Goal: Find specific page/section: Find specific page/section

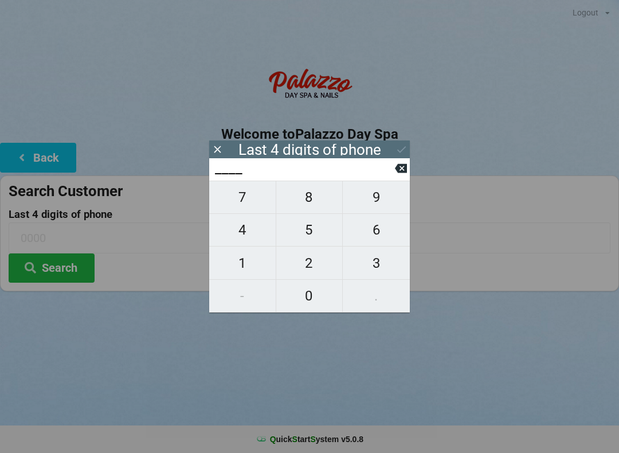
click at [315, 300] on span "0" at bounding box center [309, 296] width 66 height 24
type input "0___"
click at [243, 200] on span "7" at bounding box center [242, 197] width 66 height 24
type input "07__"
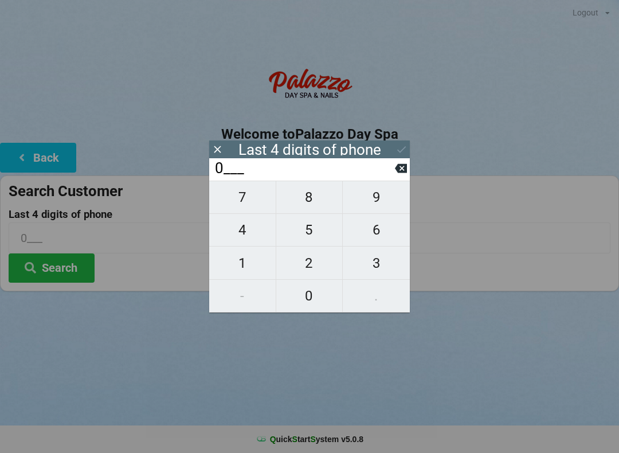
type input "07__"
click at [314, 236] on span "5" at bounding box center [309, 230] width 66 height 24
type input "075_"
click at [244, 270] on span "1" at bounding box center [242, 263] width 66 height 24
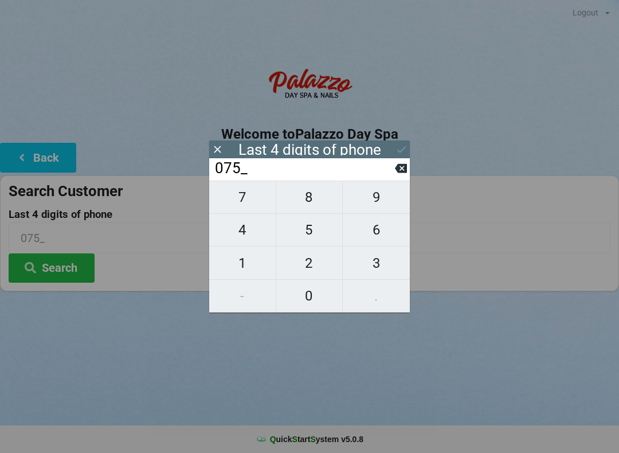
type input "0751"
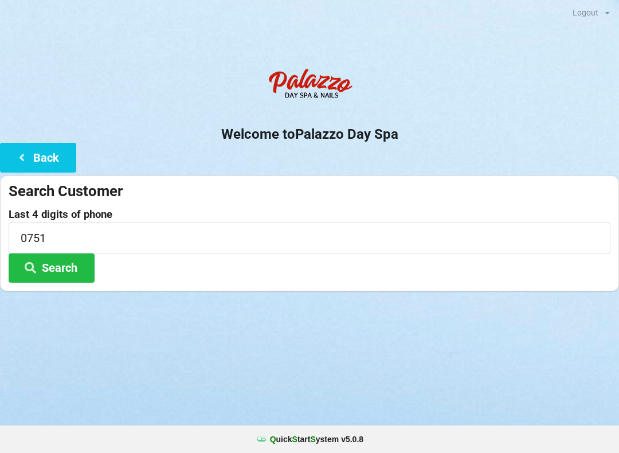
click at [57, 270] on button "Search" at bounding box center [52, 267] width 86 height 29
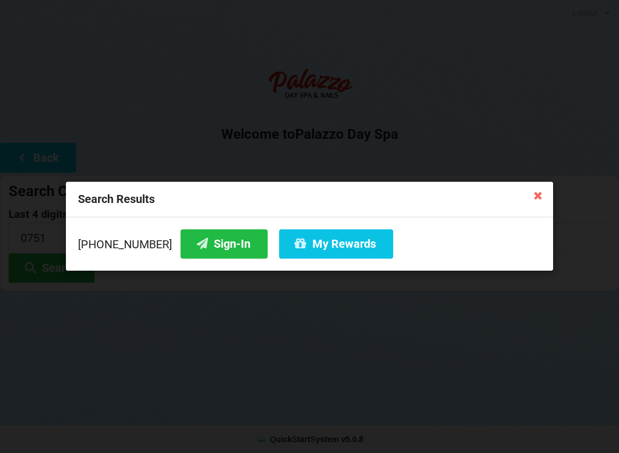
click at [210, 245] on button "Sign-In" at bounding box center [224, 243] width 87 height 29
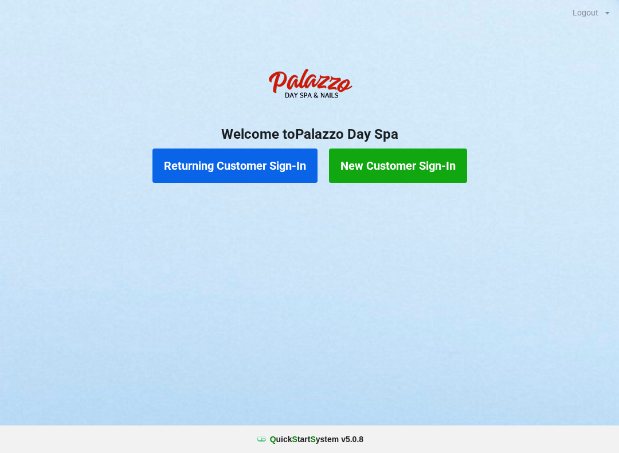
click at [176, 161] on button "Returning Customer Sign-In" at bounding box center [234, 165] width 165 height 34
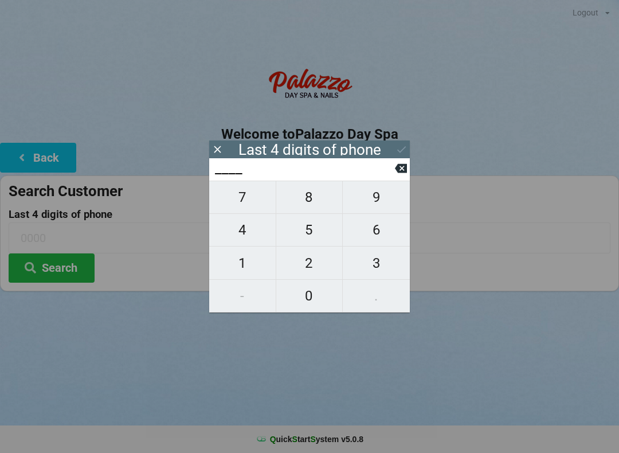
click at [377, 266] on span "3" at bounding box center [376, 263] width 67 height 24
type input "3___"
click at [300, 260] on span "2" at bounding box center [309, 263] width 66 height 24
type input "32__"
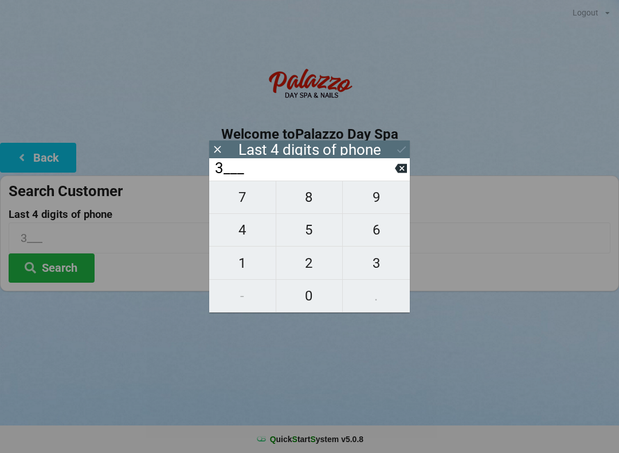
type input "32__"
click at [252, 257] on span "1" at bounding box center [242, 263] width 66 height 24
type input "321_"
click at [238, 230] on span "4" at bounding box center [242, 230] width 66 height 24
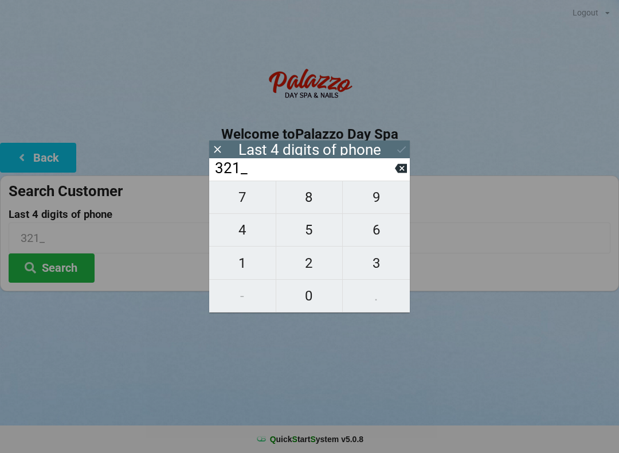
type input "3214"
click at [381, 230] on div "7 8 9 4 5 6 1 2 3 - 0 ." at bounding box center [309, 247] width 201 height 132
click at [221, 153] on icon at bounding box center [217, 149] width 12 height 12
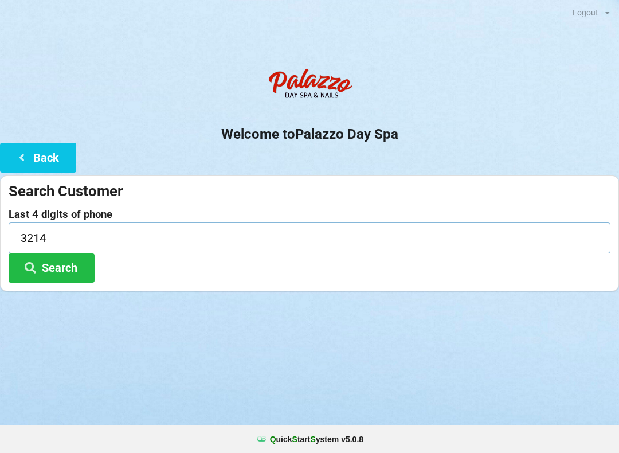
click at [53, 238] on input "3214" at bounding box center [310, 237] width 602 height 30
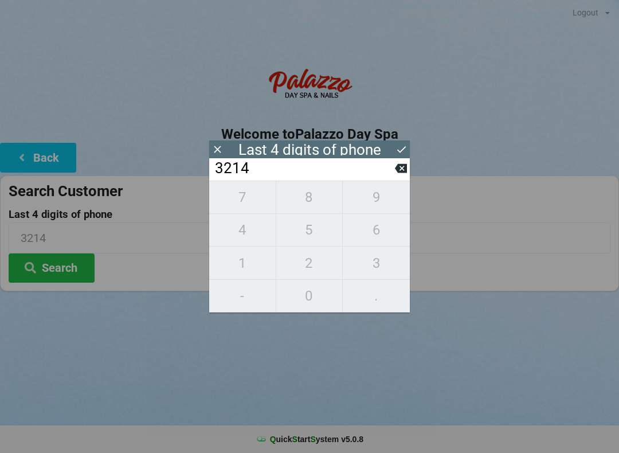
click at [394, 174] on input "3214" at bounding box center [304, 168] width 181 height 18
click at [389, 175] on input "3214" at bounding box center [304, 168] width 181 height 18
click at [332, 178] on input "3214" at bounding box center [304, 168] width 181 height 18
click at [219, 154] on icon at bounding box center [217, 149] width 12 height 12
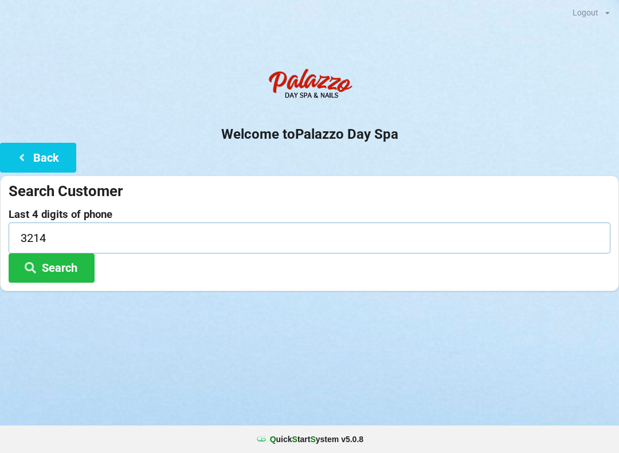
click at [56, 233] on input "3214" at bounding box center [310, 237] width 602 height 30
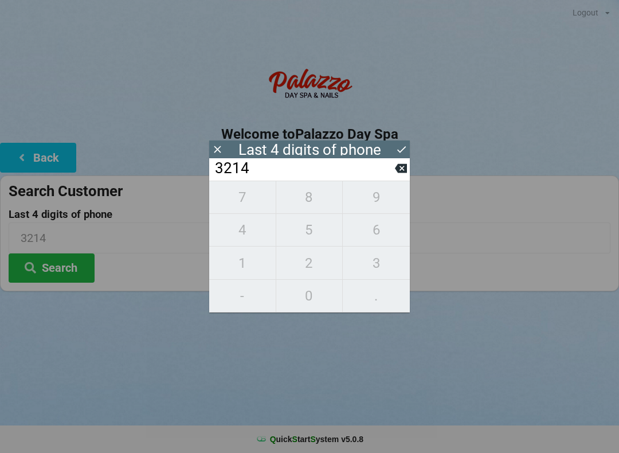
click at [400, 152] on icon at bounding box center [401, 149] width 9 height 7
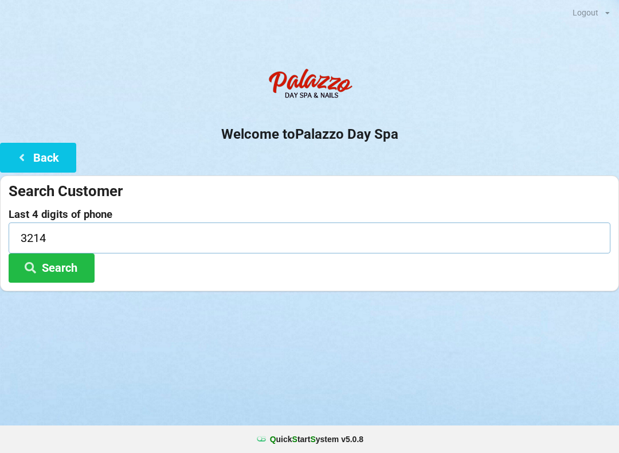
click at [59, 238] on input "3214" at bounding box center [310, 237] width 602 height 30
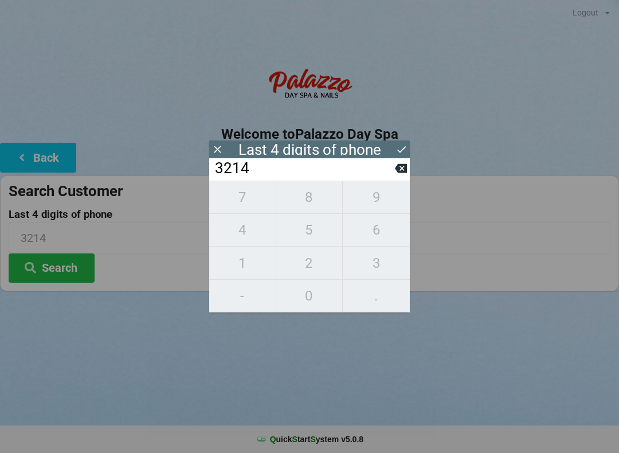
click at [370, 297] on div "7 8 9 4 5 6 1 2 3 - 0 ." at bounding box center [309, 247] width 201 height 132
click at [234, 290] on div "7 8 9 4 5 6 1 2 3 - 0 ." at bounding box center [309, 247] width 201 height 132
click at [262, 176] on input "3214" at bounding box center [304, 168] width 181 height 18
click at [248, 167] on input "3214" at bounding box center [304, 168] width 181 height 18
click at [388, 172] on input "3214" at bounding box center [304, 168] width 181 height 18
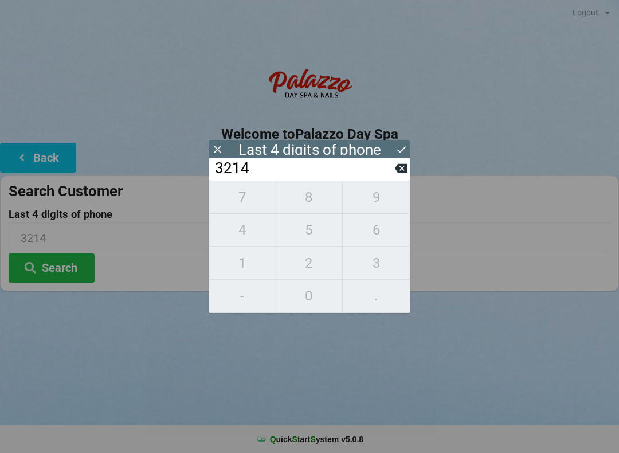
click at [400, 173] on icon at bounding box center [401, 168] width 12 height 9
click at [393, 172] on input "321_" at bounding box center [304, 168] width 181 height 18
click at [390, 174] on input "321_" at bounding box center [304, 168] width 181 height 18
click at [390, 170] on input "321_" at bounding box center [304, 168] width 181 height 18
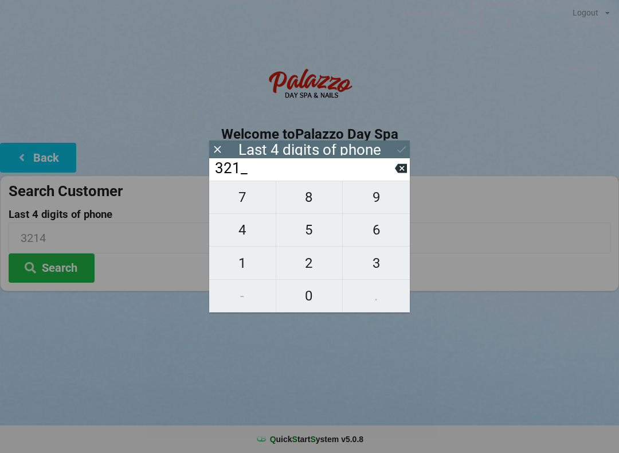
click at [395, 174] on icon at bounding box center [401, 168] width 12 height 12
click at [397, 174] on icon at bounding box center [401, 168] width 12 height 12
click at [395, 172] on icon at bounding box center [401, 168] width 12 height 9
type input "____"
click at [398, 172] on icon at bounding box center [401, 168] width 12 height 9
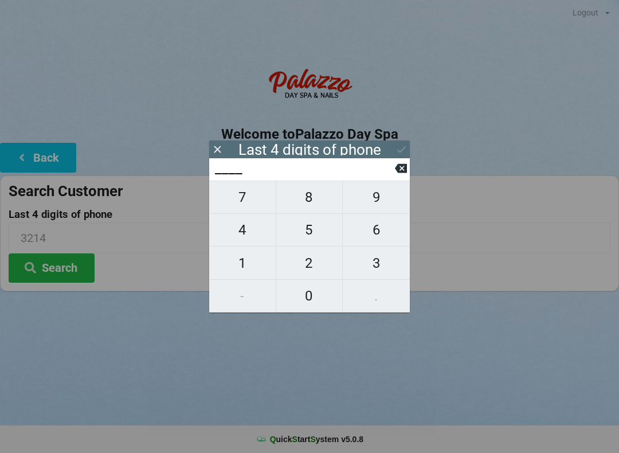
click at [308, 239] on span "5" at bounding box center [309, 230] width 66 height 24
type input "5___"
click at [315, 206] on span "8" at bounding box center [309, 197] width 66 height 24
type input "58__"
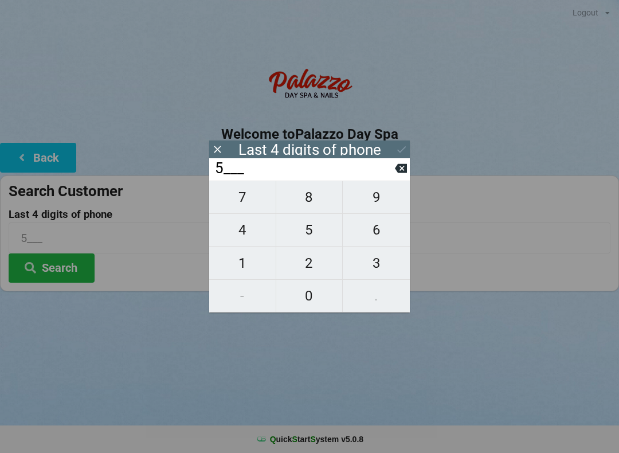
type input "58__"
click at [248, 201] on span "7" at bounding box center [242, 197] width 66 height 24
type input "587_"
click at [374, 201] on span "9" at bounding box center [376, 197] width 67 height 24
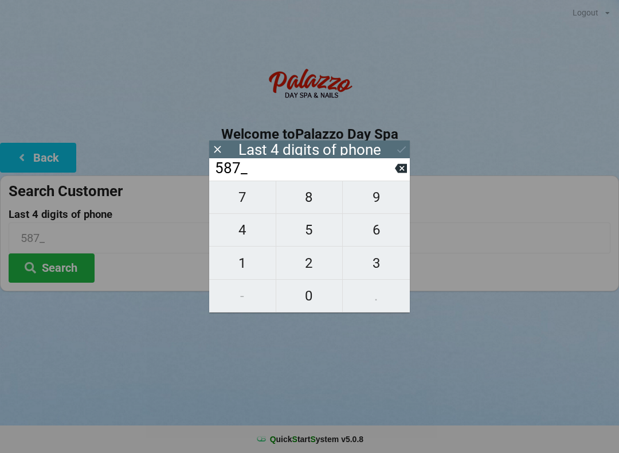
type input "5879"
click at [399, 150] on icon at bounding box center [401, 149] width 12 height 12
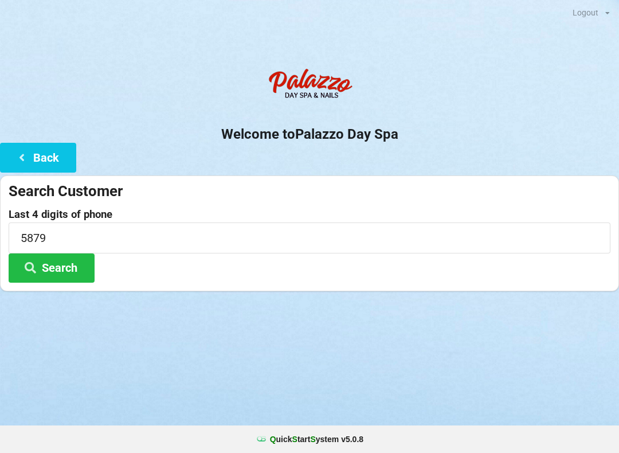
click at [48, 268] on button "Search" at bounding box center [52, 267] width 86 height 29
click at [37, 263] on icon at bounding box center [30, 267] width 14 height 10
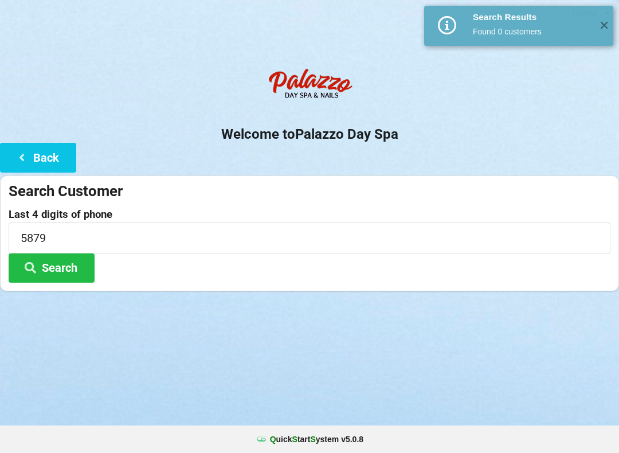
click at [37, 155] on button "Back" at bounding box center [38, 157] width 76 height 29
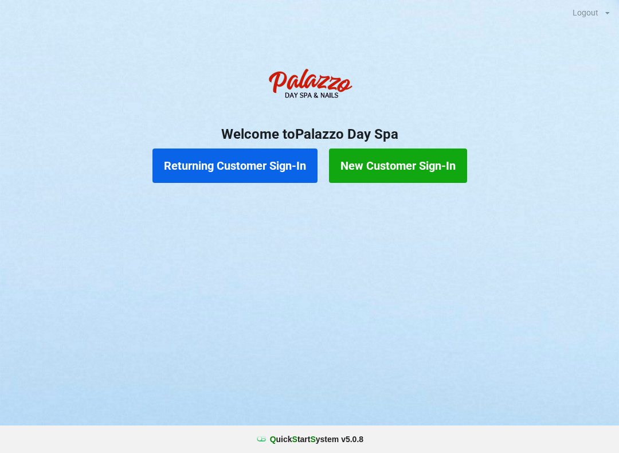
click at [368, 161] on button "New Customer Sign-In" at bounding box center [398, 165] width 138 height 34
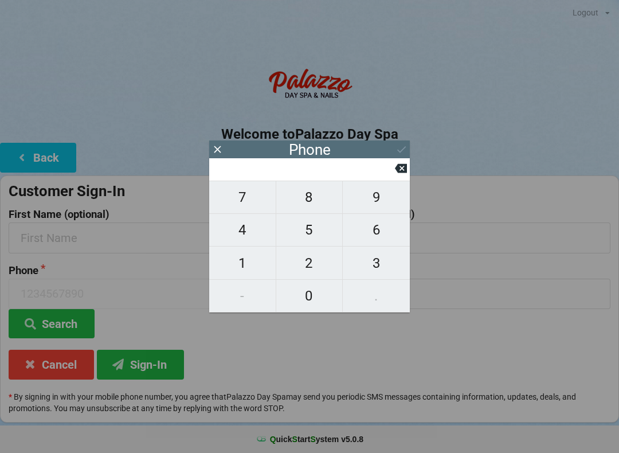
click at [370, 260] on span "3" at bounding box center [376, 263] width 67 height 24
type input "3"
click at [304, 256] on span "2" at bounding box center [309, 263] width 66 height 24
type input "32"
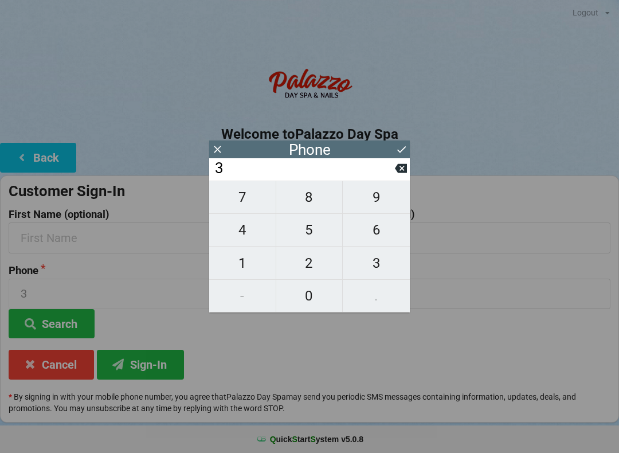
type input "32"
click at [241, 258] on span "1" at bounding box center [242, 263] width 66 height 24
type input "321"
click at [244, 233] on span "4" at bounding box center [242, 230] width 66 height 24
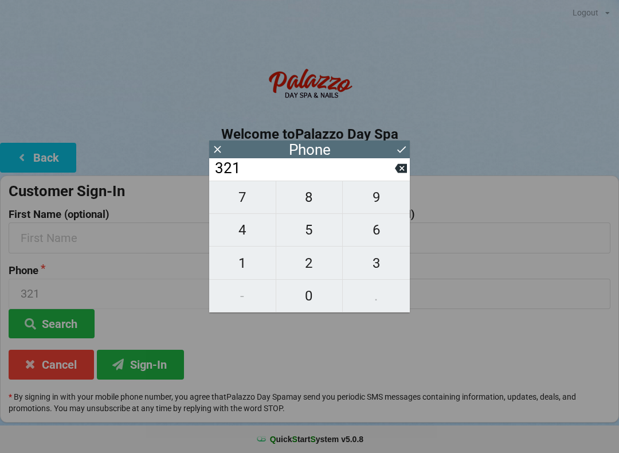
type input "3214"
click at [382, 237] on span "6" at bounding box center [376, 230] width 67 height 24
type input "32146"
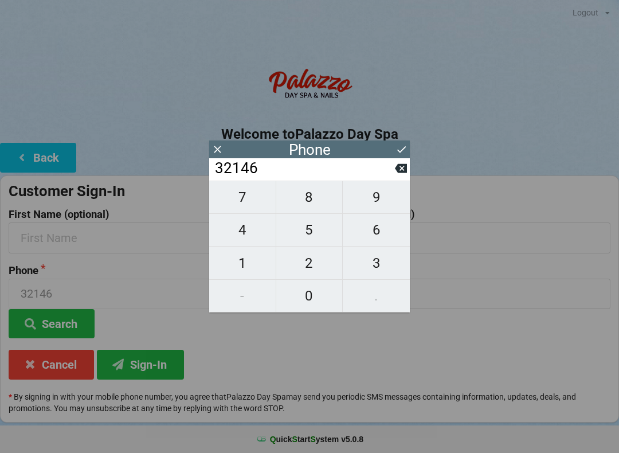
click at [380, 232] on span "6" at bounding box center [376, 230] width 67 height 24
type input "321466"
click at [317, 236] on span "5" at bounding box center [309, 230] width 66 height 24
type input "3214665"
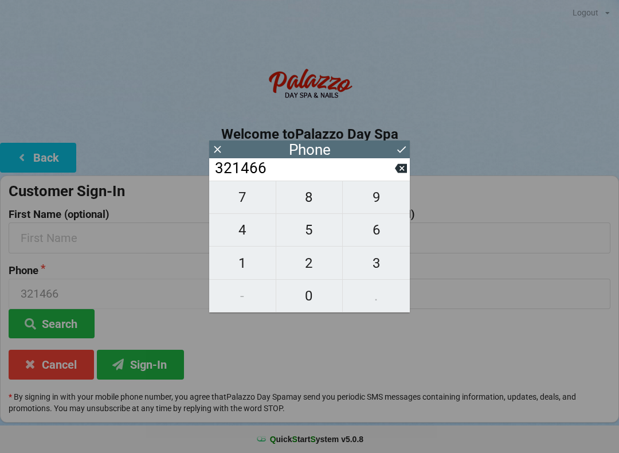
type input "3214665"
click at [382, 263] on span "3" at bounding box center [376, 263] width 67 height 24
type input "32146653"
click at [399, 173] on icon at bounding box center [401, 168] width 12 height 9
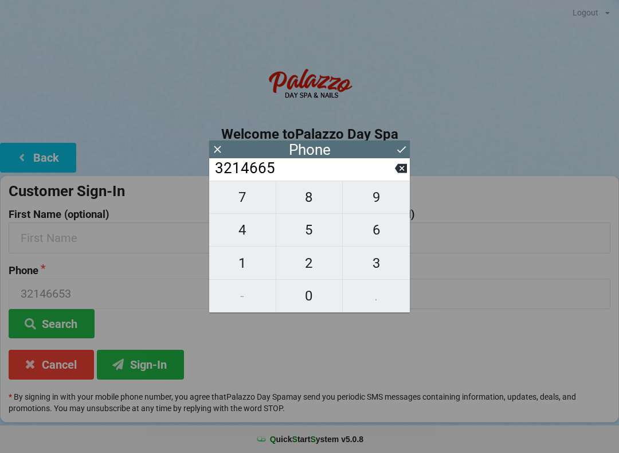
click at [373, 200] on span "9" at bounding box center [376, 197] width 67 height 24
type input "32146659"
click at [244, 202] on span "7" at bounding box center [242, 197] width 66 height 24
type input "321466597"
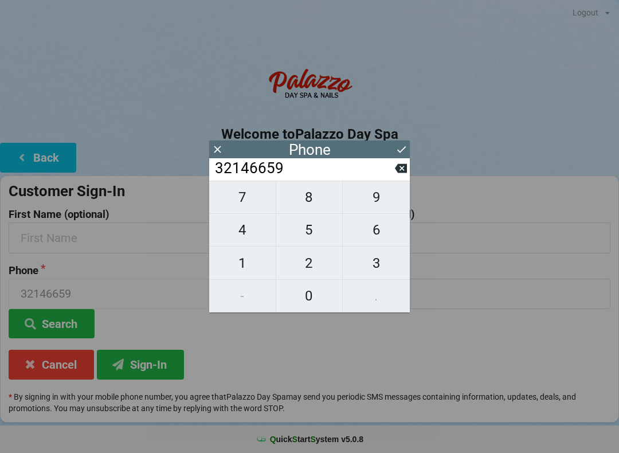
type input "321466597"
click at [305, 201] on span "8" at bounding box center [309, 197] width 66 height 24
type input "3214665978"
click at [399, 150] on icon at bounding box center [401, 149] width 12 height 12
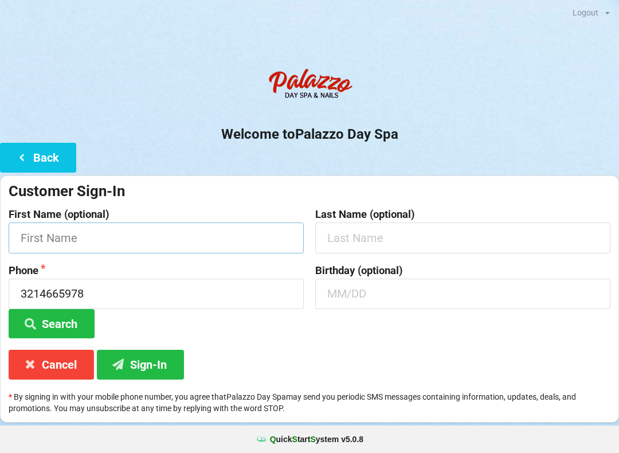
click at [39, 232] on input "text" at bounding box center [156, 237] width 295 height 30
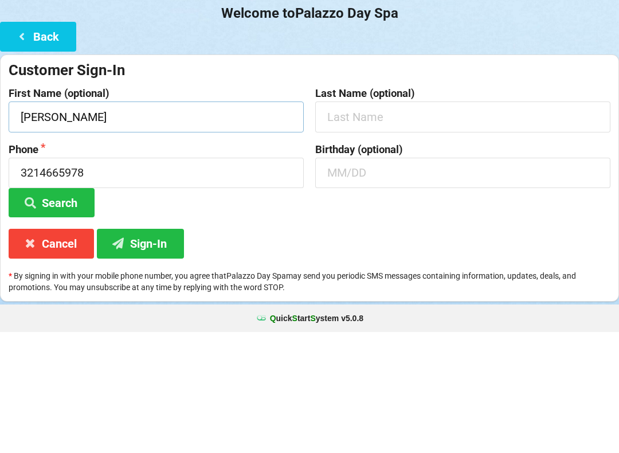
type input "[PERSON_NAME]"
click at [332, 222] on input "text" at bounding box center [462, 237] width 295 height 30
type input "[PERSON_NAME]"
click at [339, 279] on input "text" at bounding box center [462, 294] width 295 height 30
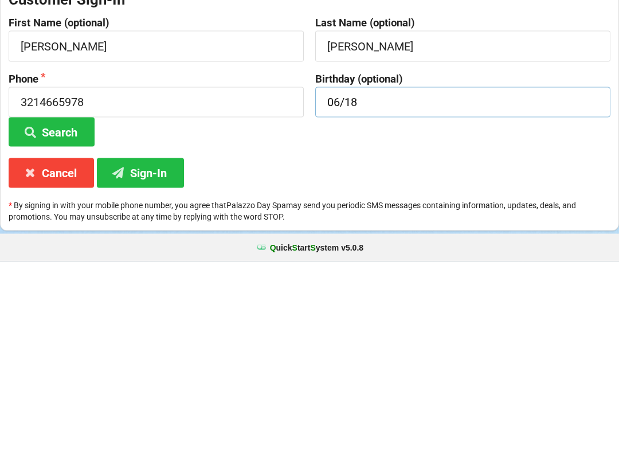
type input "06/18"
click at [136, 350] on button "Sign-In" at bounding box center [140, 364] width 87 height 29
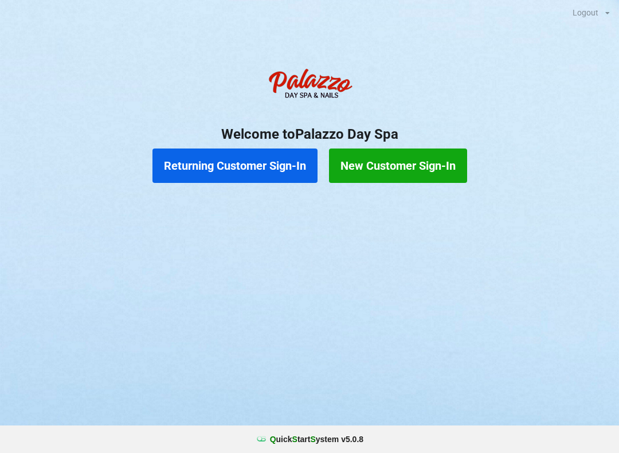
click at [241, 175] on button "Returning Customer Sign-In" at bounding box center [234, 165] width 165 height 34
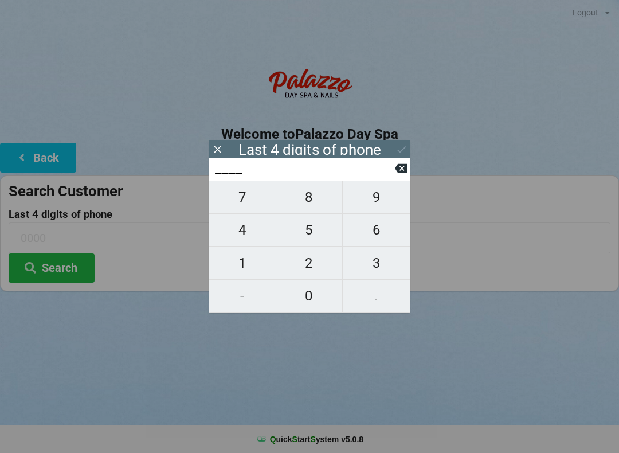
click at [241, 234] on span "4" at bounding box center [242, 230] width 66 height 24
type input "4___"
click at [372, 268] on span "3" at bounding box center [376, 263] width 67 height 24
type input "43__"
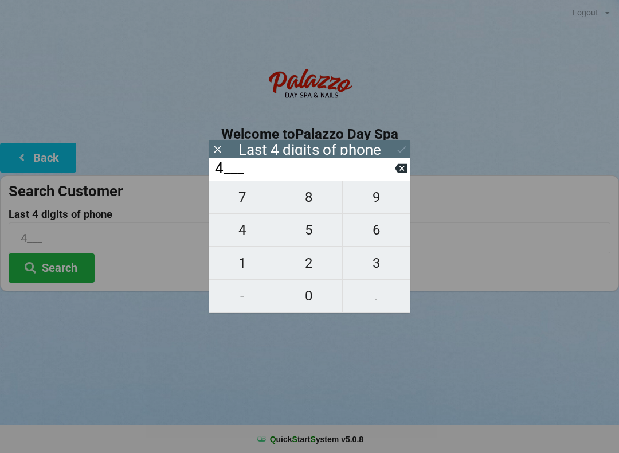
type input "43__"
click at [238, 269] on span "1" at bounding box center [242, 263] width 66 height 24
type input "431_"
click at [317, 265] on span "2" at bounding box center [309, 263] width 66 height 24
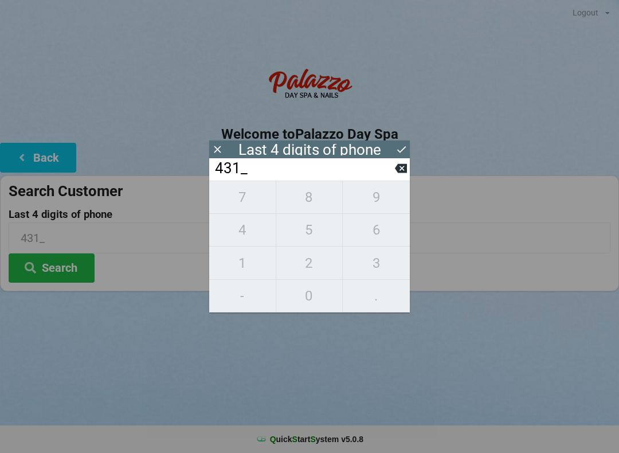
type input "4312"
click at [69, 264] on button "Search" at bounding box center [52, 267] width 86 height 29
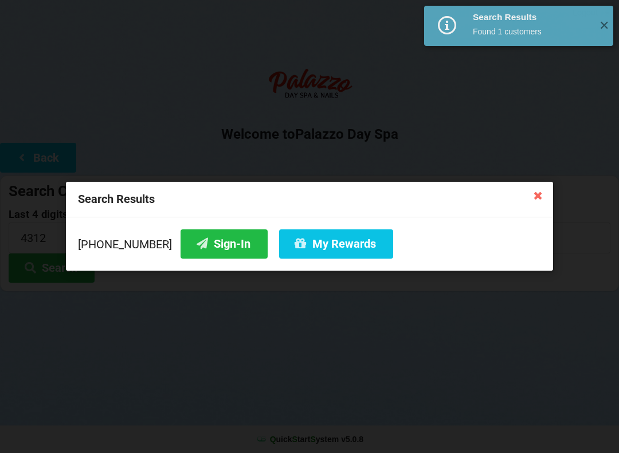
click at [214, 245] on button "Sign-In" at bounding box center [224, 243] width 87 height 29
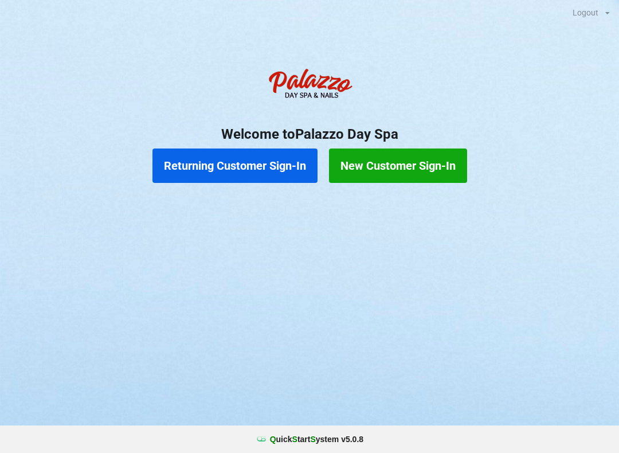
click at [268, 159] on button "Returning Customer Sign-In" at bounding box center [234, 165] width 165 height 34
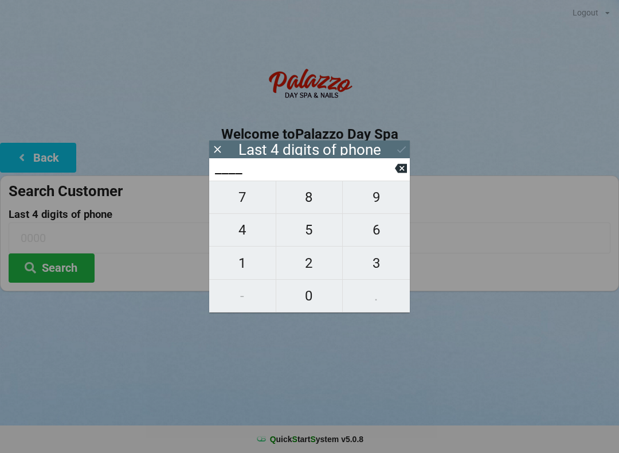
click at [254, 240] on span "4" at bounding box center [242, 230] width 66 height 24
type input "4___"
click at [253, 209] on span "7" at bounding box center [242, 197] width 66 height 24
type input "47__"
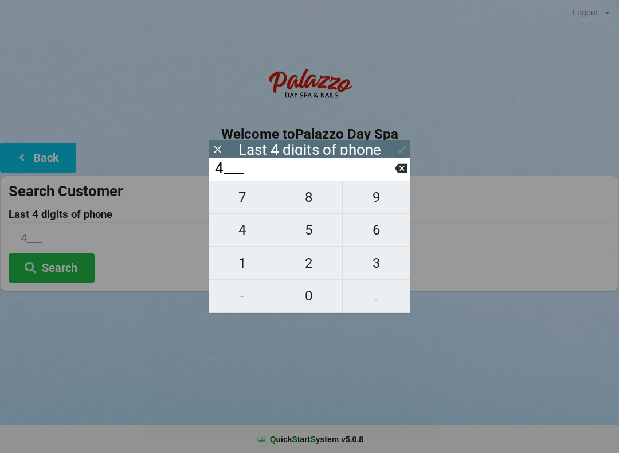
type input "47__"
click at [247, 269] on span "1" at bounding box center [242, 263] width 66 height 24
type input "471_"
click at [384, 205] on span "9" at bounding box center [376, 197] width 67 height 24
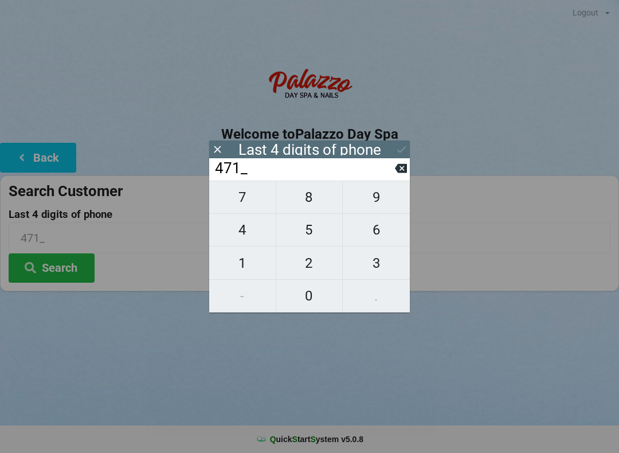
type input "4719"
click at [70, 267] on button "Search" at bounding box center [52, 267] width 86 height 29
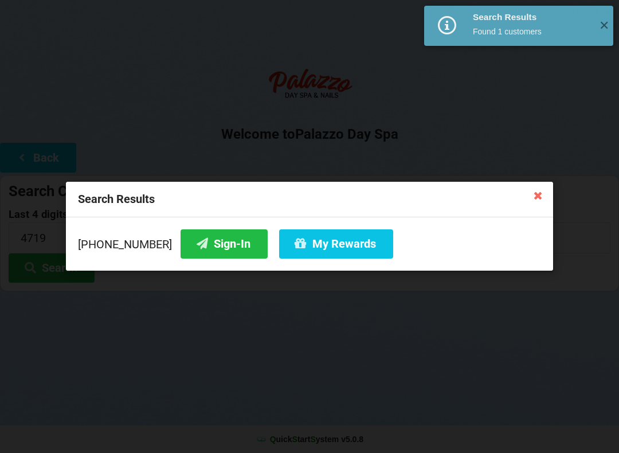
click at [225, 244] on button "Sign-In" at bounding box center [224, 243] width 87 height 29
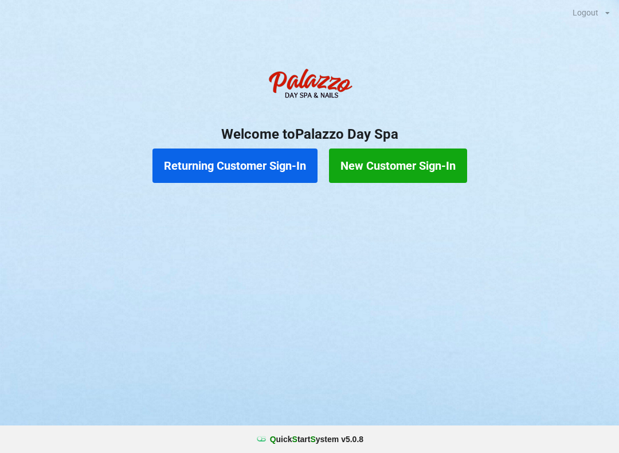
click at [238, 167] on button "Returning Customer Sign-In" at bounding box center [234, 165] width 165 height 34
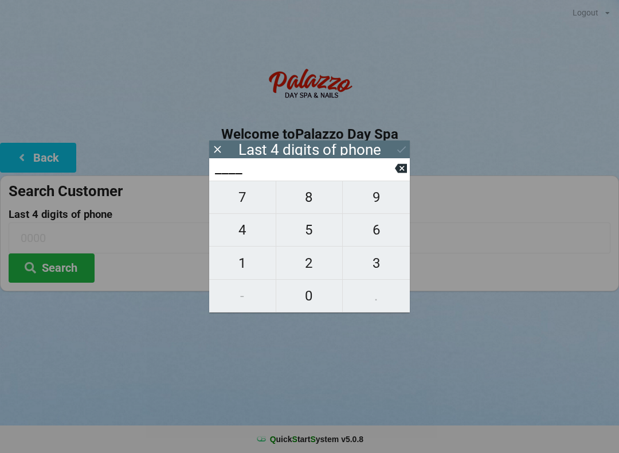
click at [251, 206] on span "7" at bounding box center [242, 197] width 66 height 24
type input "7___"
click at [244, 205] on span "7" at bounding box center [242, 197] width 66 height 24
type input "77__"
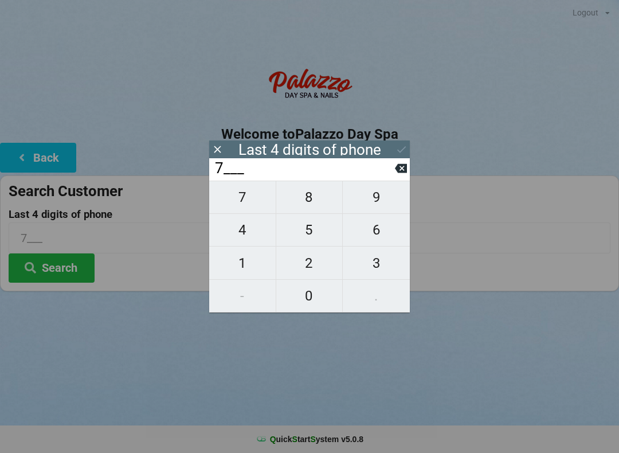
type input "77__"
click at [242, 235] on span "4" at bounding box center [242, 230] width 66 height 24
type input "774_"
click at [307, 299] on span "0" at bounding box center [309, 296] width 66 height 24
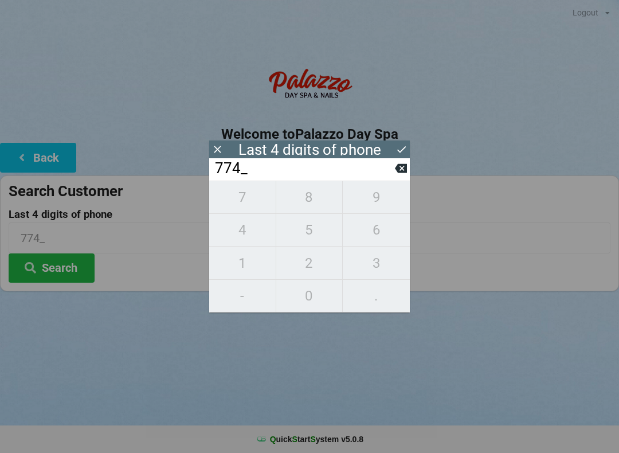
type input "7740"
click at [399, 146] on icon at bounding box center [401, 149] width 12 height 12
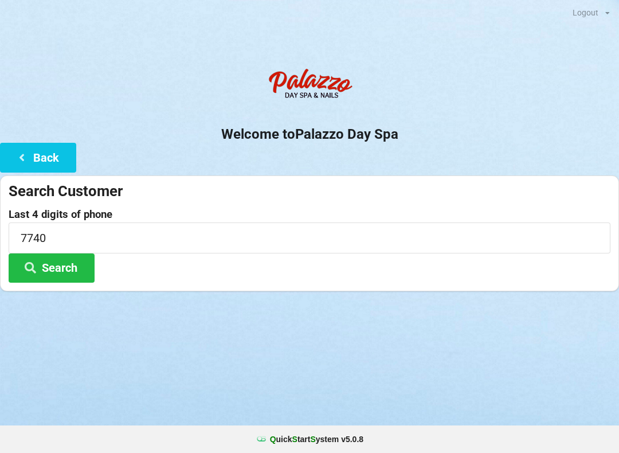
click at [73, 268] on button "Search" at bounding box center [52, 267] width 86 height 29
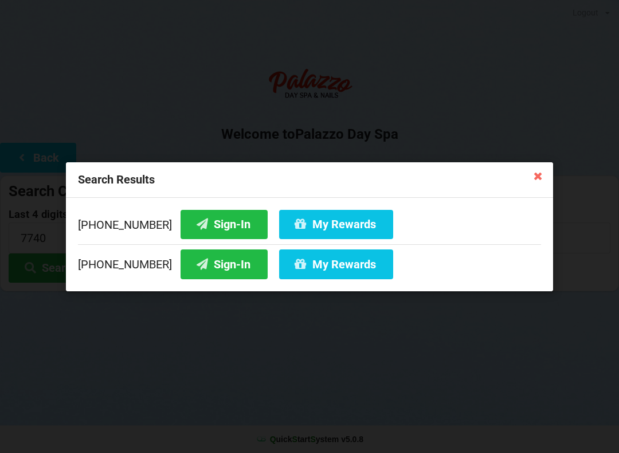
click at [214, 227] on button "Sign-In" at bounding box center [224, 223] width 87 height 29
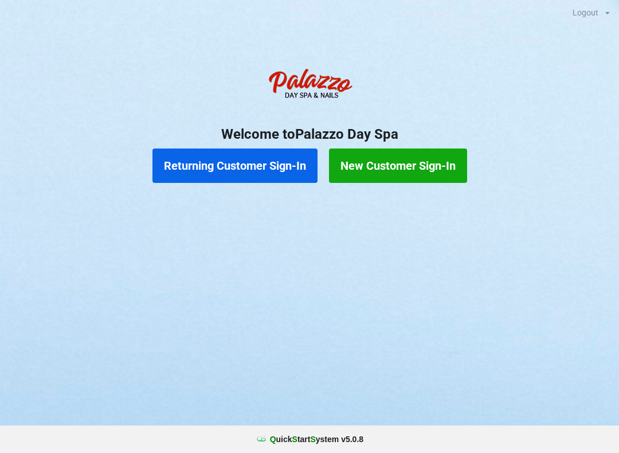
click at [258, 167] on button "Returning Customer Sign-In" at bounding box center [234, 165] width 165 height 34
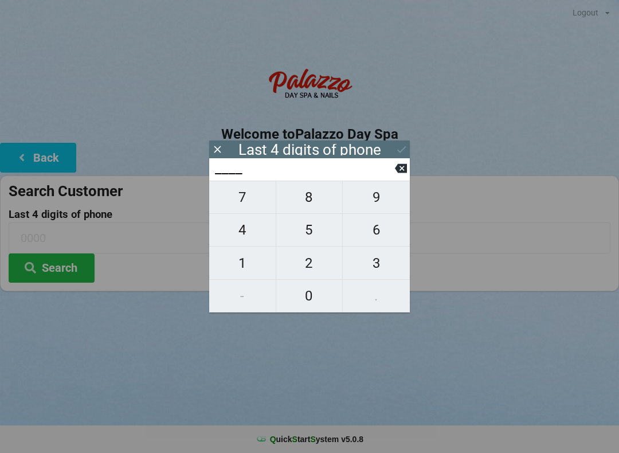
click at [388, 241] on span "6" at bounding box center [376, 230] width 67 height 24
type input "6___"
click at [321, 234] on span "5" at bounding box center [309, 230] width 66 height 24
type input "65__"
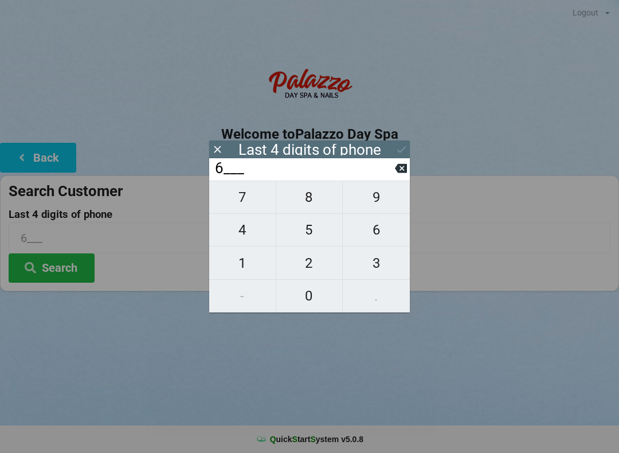
type input "65__"
click at [323, 195] on span "8" at bounding box center [309, 197] width 66 height 24
type input "658_"
click at [315, 296] on span "0" at bounding box center [309, 296] width 66 height 24
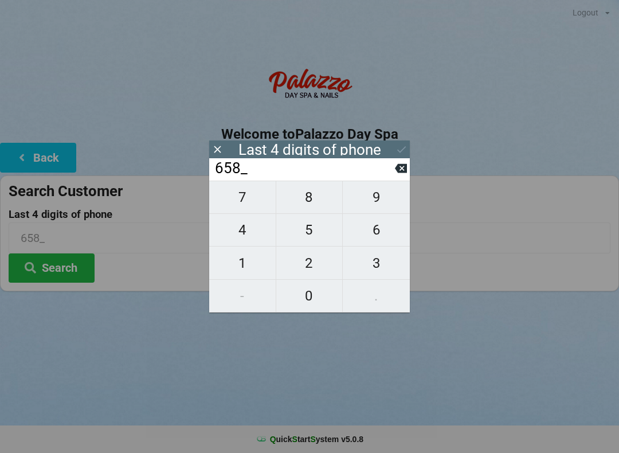
type input "6580"
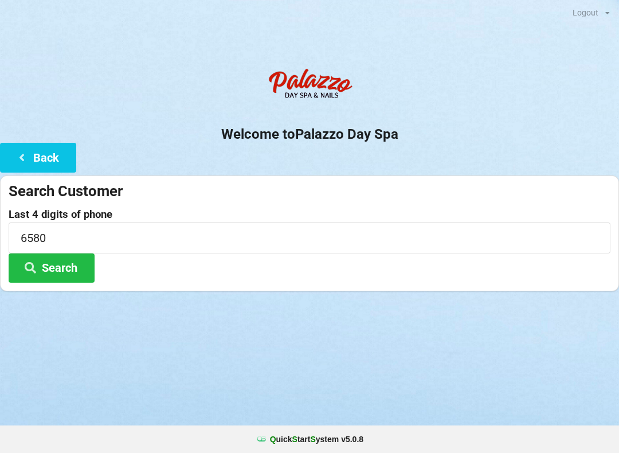
click at [410, 142] on h2 "Welcome to [GEOGRAPHIC_DATA]" at bounding box center [309, 135] width 619 height 18
click at [73, 256] on button "Search" at bounding box center [52, 267] width 86 height 29
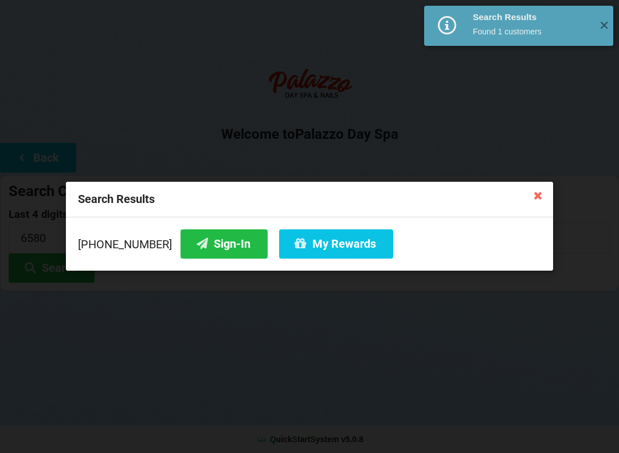
click at [209, 244] on button "Sign-In" at bounding box center [224, 243] width 87 height 29
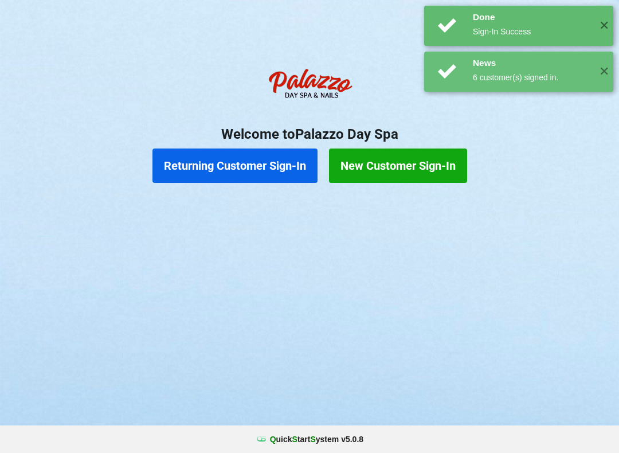
click at [256, 170] on button "Returning Customer Sign-In" at bounding box center [234, 165] width 165 height 34
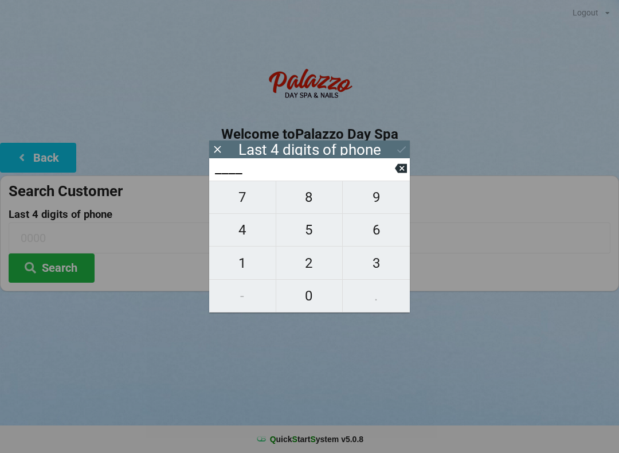
click at [380, 239] on span "6" at bounding box center [376, 230] width 67 height 24
type input "6___"
click at [312, 197] on span "8" at bounding box center [309, 197] width 66 height 24
type input "68__"
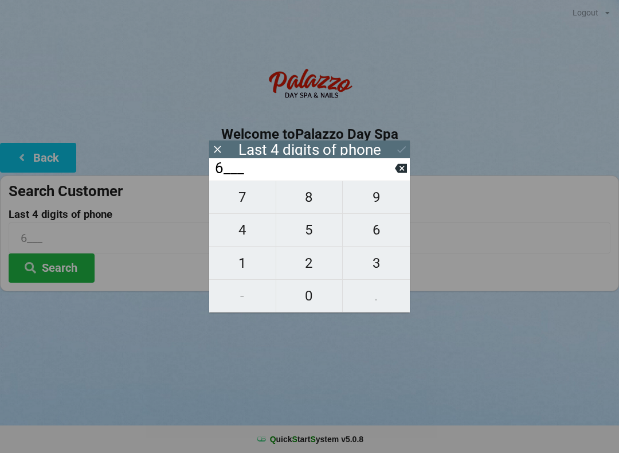
type input "68__"
click at [317, 202] on span "8" at bounding box center [309, 197] width 66 height 24
type input "688_"
click at [370, 242] on span "6" at bounding box center [376, 230] width 67 height 24
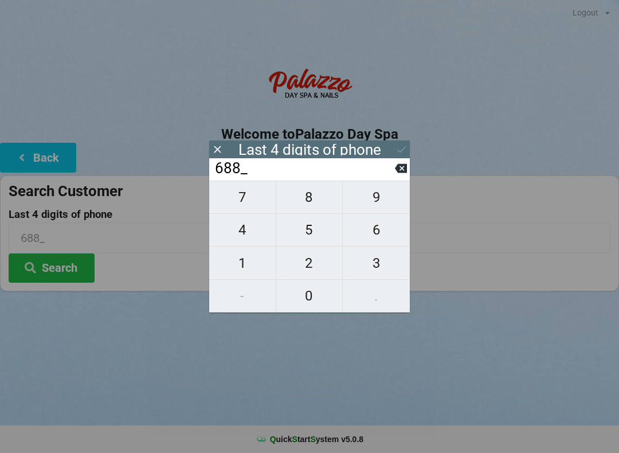
type input "6886"
click at [397, 147] on icon at bounding box center [401, 149] width 12 height 12
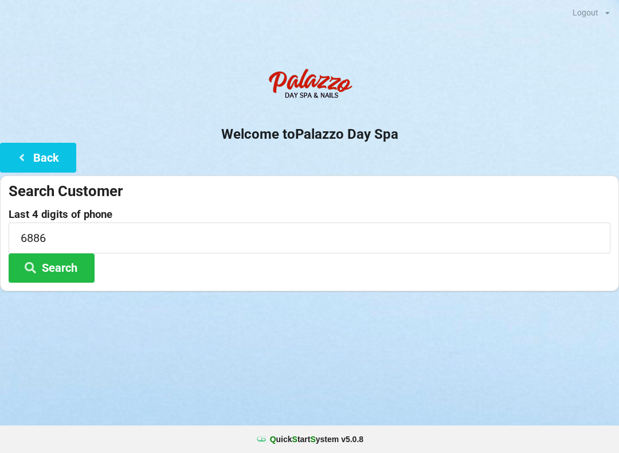
click at [77, 275] on button "Search" at bounding box center [52, 267] width 86 height 29
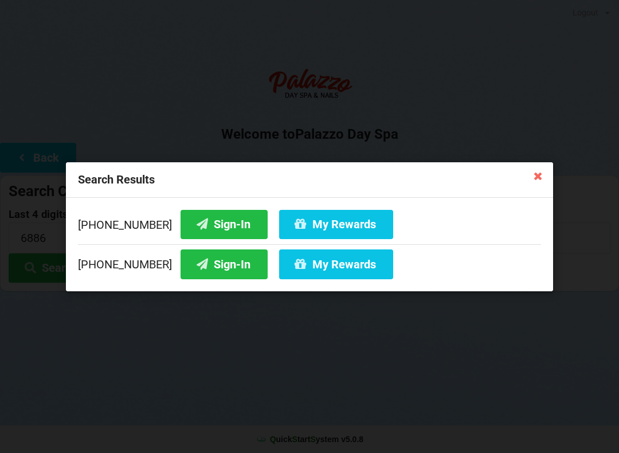
click at [214, 219] on button "Sign-In" at bounding box center [224, 223] width 87 height 29
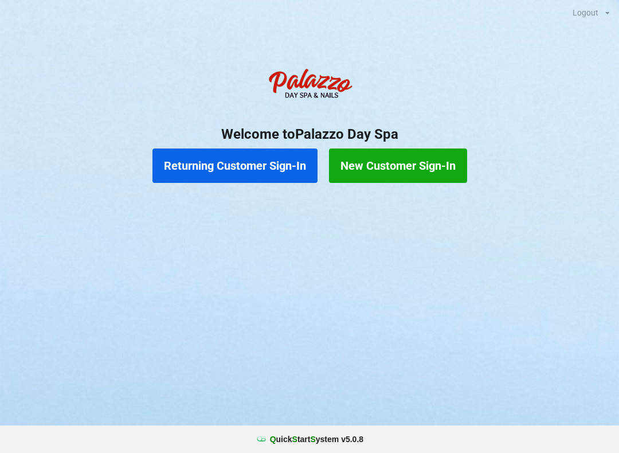
click at [219, 159] on button "Returning Customer Sign-In" at bounding box center [234, 165] width 165 height 34
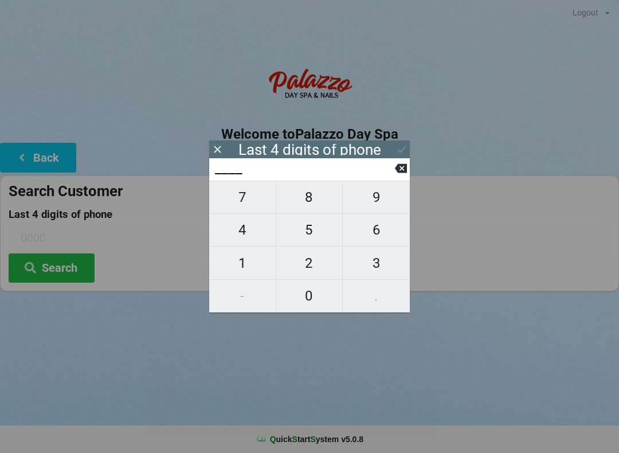
click at [368, 256] on span "3" at bounding box center [376, 263] width 67 height 24
type input "3___"
click at [311, 262] on span "2" at bounding box center [309, 263] width 66 height 24
type input "32__"
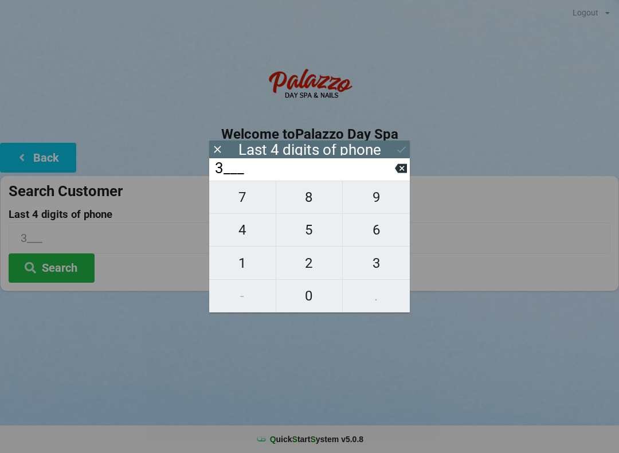
type input "32__"
click at [373, 193] on span "9" at bounding box center [376, 197] width 67 height 24
type input "329_"
click at [239, 257] on span "1" at bounding box center [242, 263] width 66 height 24
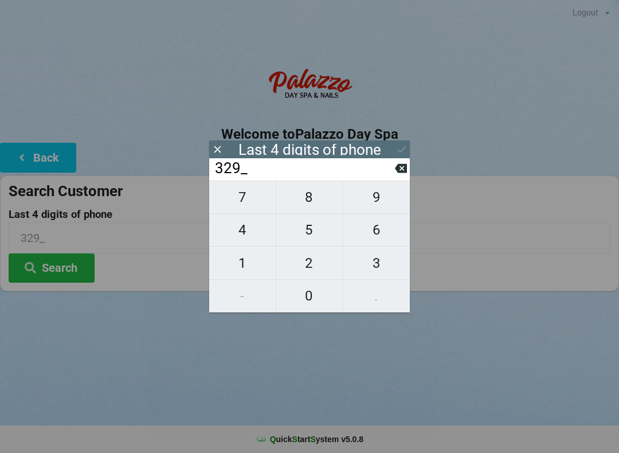
type input "3291"
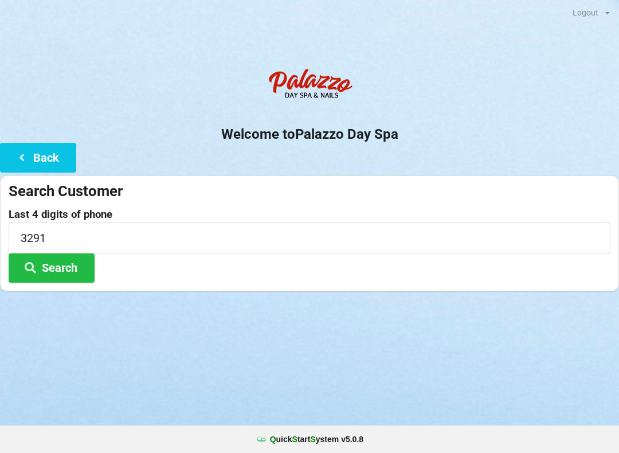
click at [496, 298] on div at bounding box center [309, 305] width 619 height 29
click at [62, 276] on button "Search" at bounding box center [52, 267] width 86 height 29
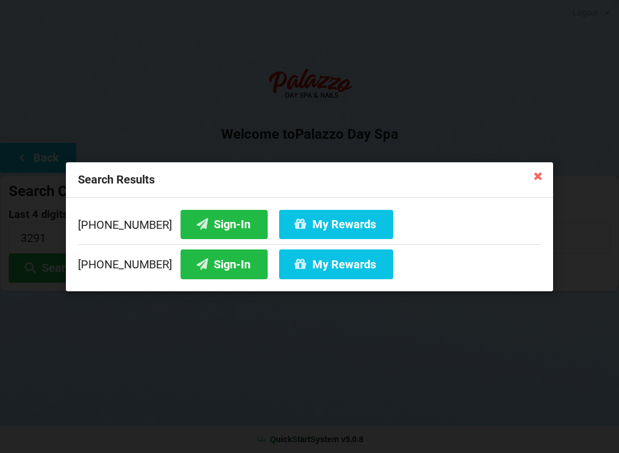
click at [207, 265] on button "Sign-In" at bounding box center [224, 263] width 87 height 29
